Goal: Navigation & Orientation: Understand site structure

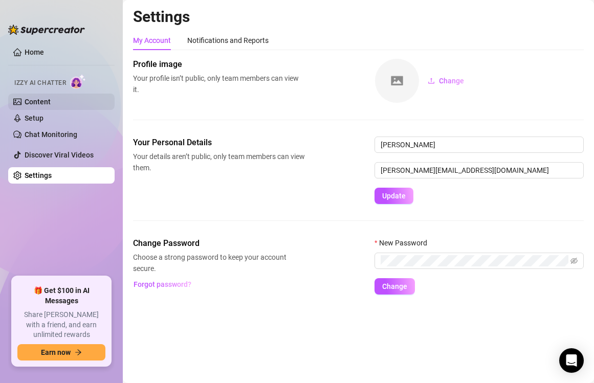
click at [51, 99] on link "Content" at bounding box center [38, 102] width 26 height 8
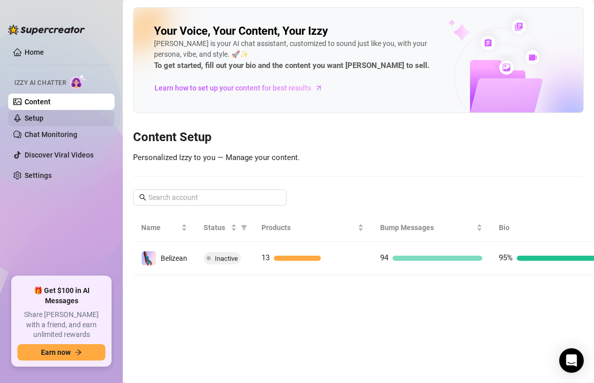
click at [44, 116] on link "Setup" at bounding box center [34, 118] width 19 height 8
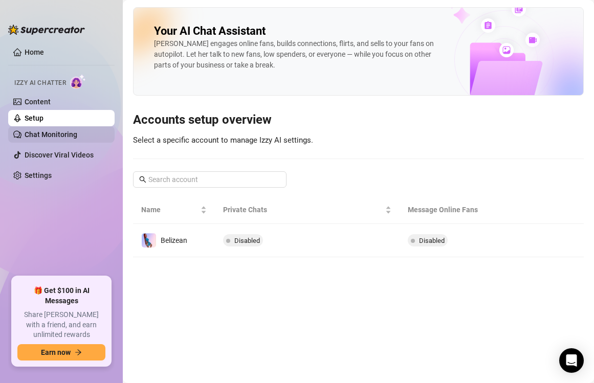
click at [65, 133] on link "Chat Monitoring" at bounding box center [51, 135] width 53 height 8
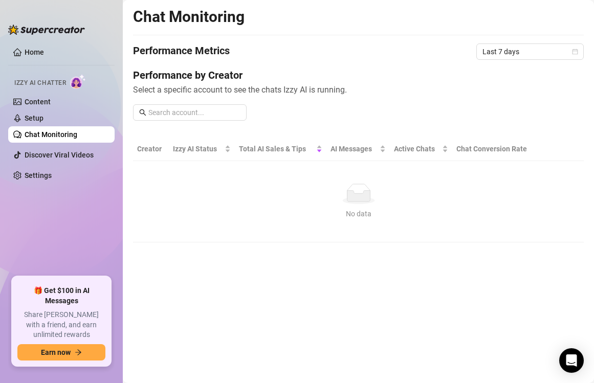
click at [61, 80] on span "Izzy AI Chatter" at bounding box center [40, 83] width 52 height 10
click at [56, 80] on span "Izzy AI Chatter" at bounding box center [40, 83] width 52 height 10
click at [42, 51] on link "Home" at bounding box center [34, 52] width 19 height 8
